Goal: Check status: Check status

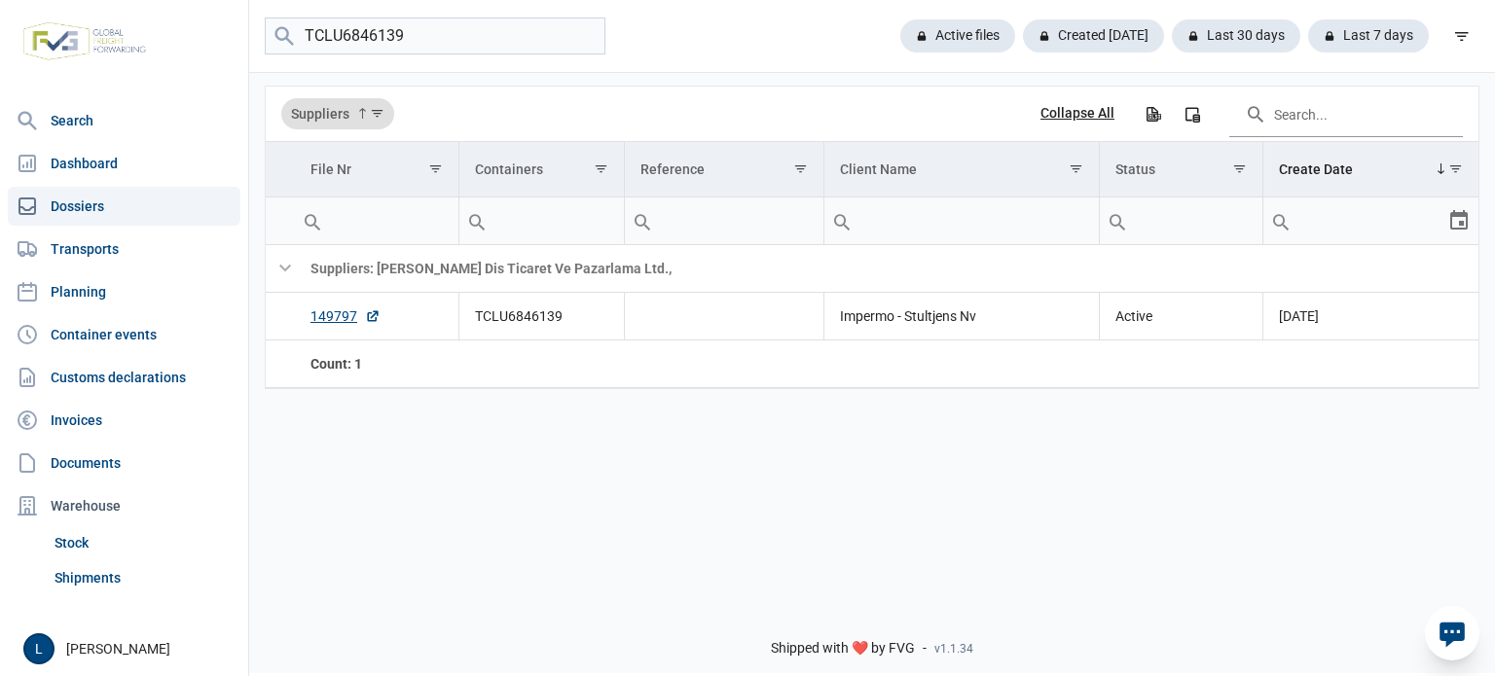
click at [584, 40] on input "TCLU6846139" at bounding box center [435, 37] width 341 height 38
drag, startPoint x: 953, startPoint y: 31, endPoint x: 911, endPoint y: 36, distance: 42.1
click at [1023, 31] on div "Active files" at bounding box center [1093, 35] width 141 height 33
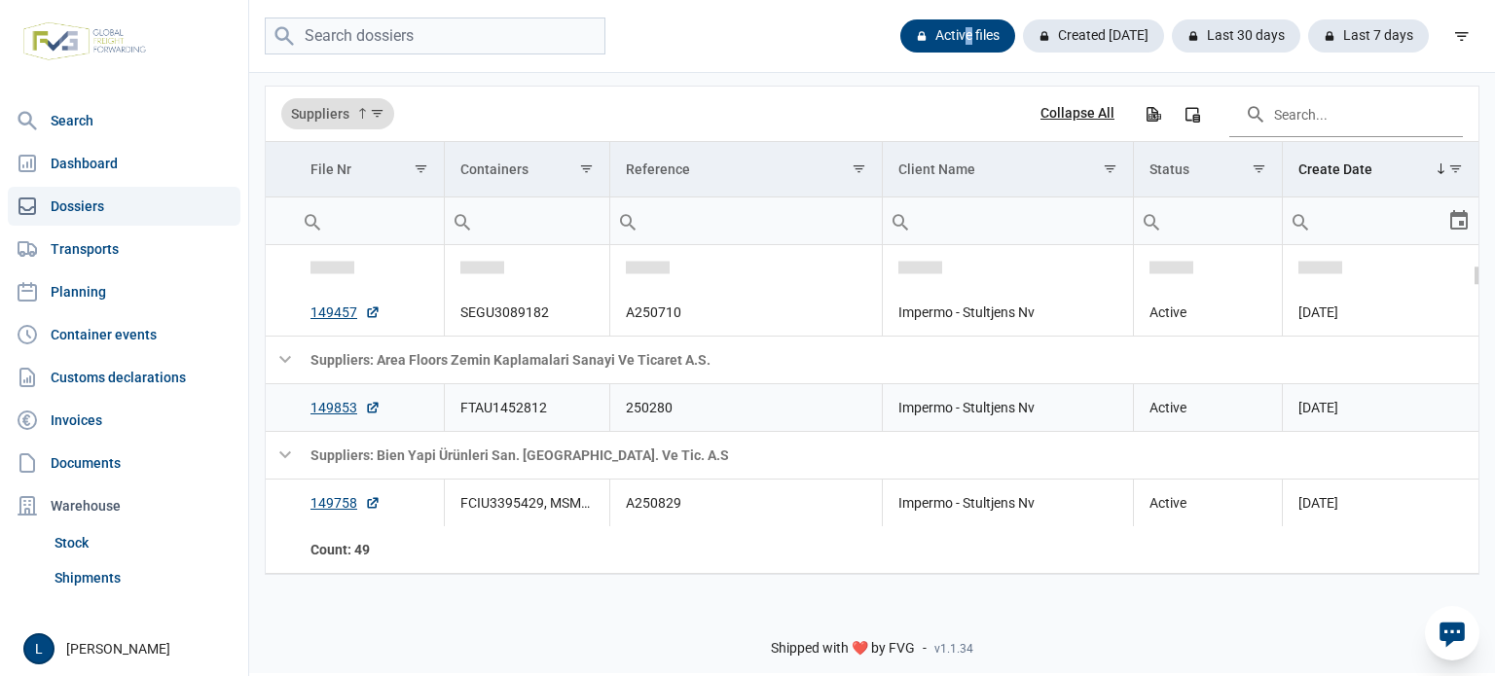
scroll to position [258, 0]
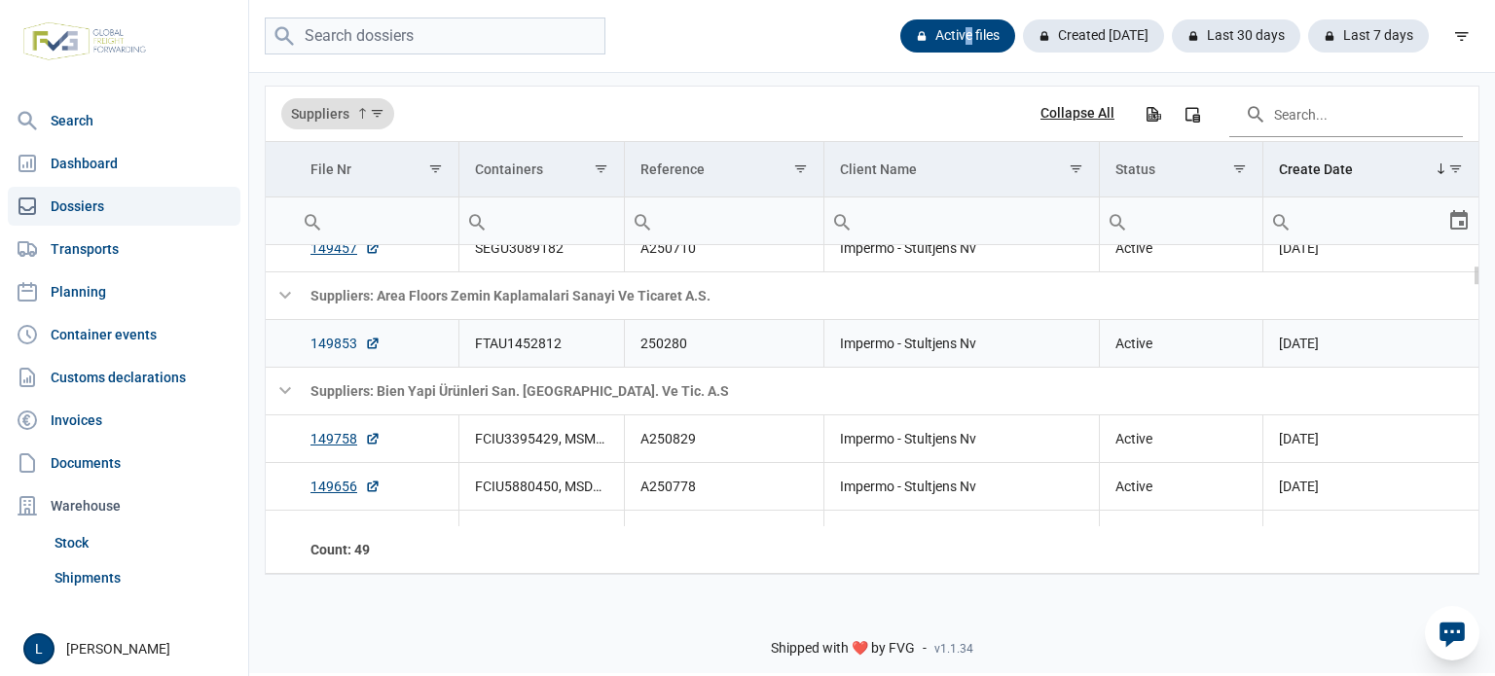
click at [350, 340] on link "149853" at bounding box center [345, 343] width 70 height 19
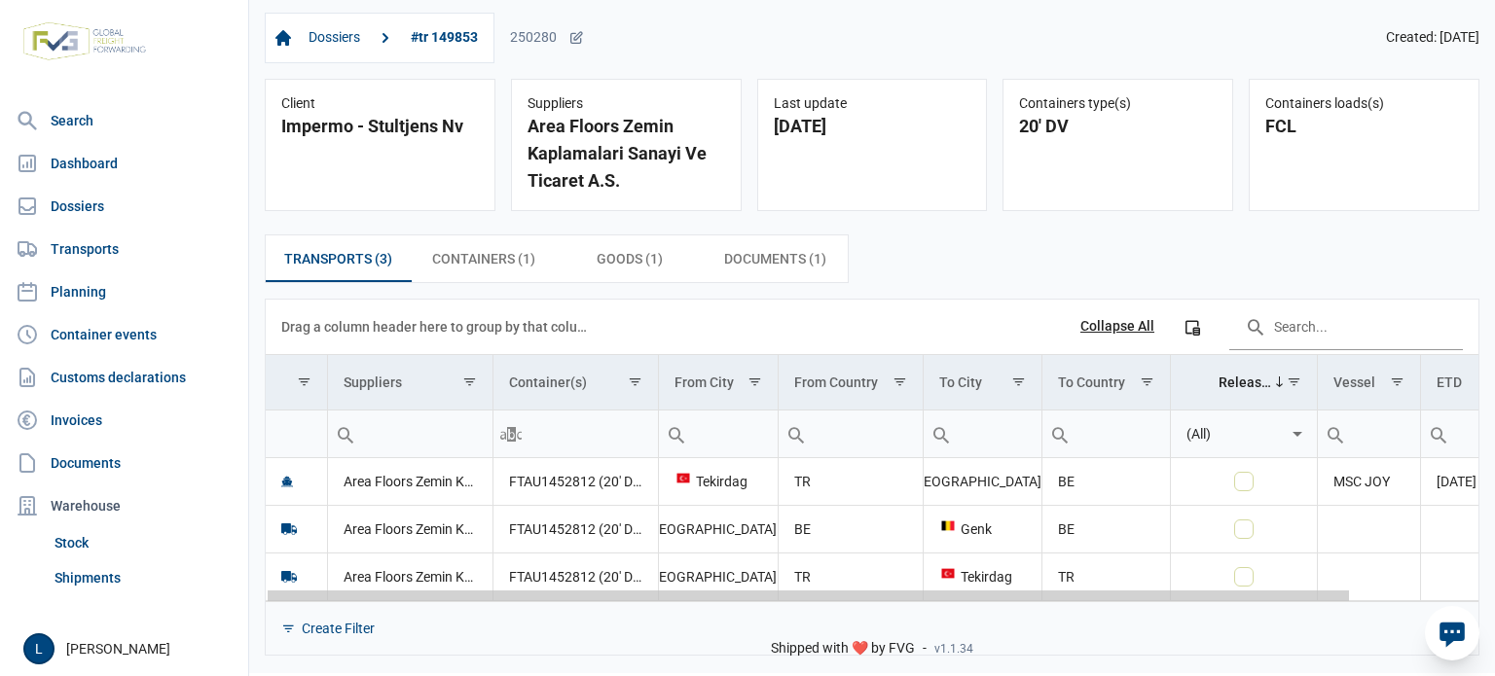
scroll to position [0, 142]
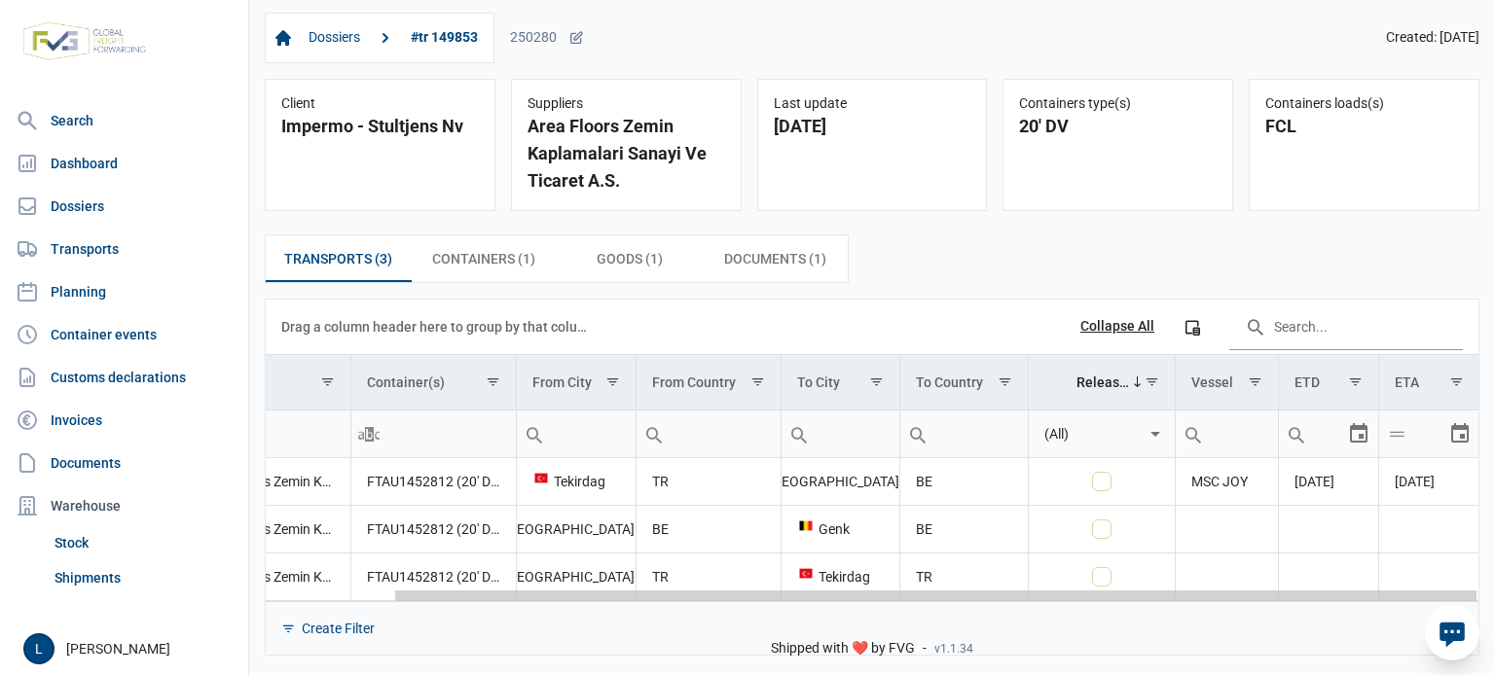
drag, startPoint x: 993, startPoint y: 597, endPoint x: 1365, endPoint y: 565, distance: 374.0
click at [1365, 565] on body "For evaluation purposes only. Redistribution prohibited. Please register an exi…" at bounding box center [747, 304] width 1495 height 676
